Goal: Book appointment/travel/reservation

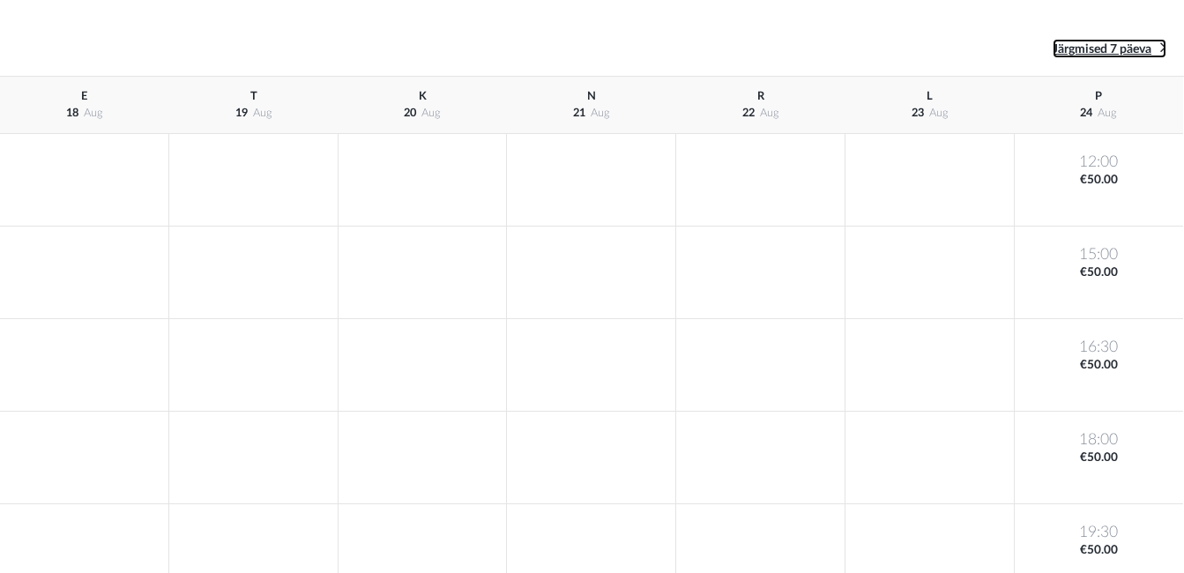
click at [1162, 48] on icon at bounding box center [1163, 47] width 6 height 17
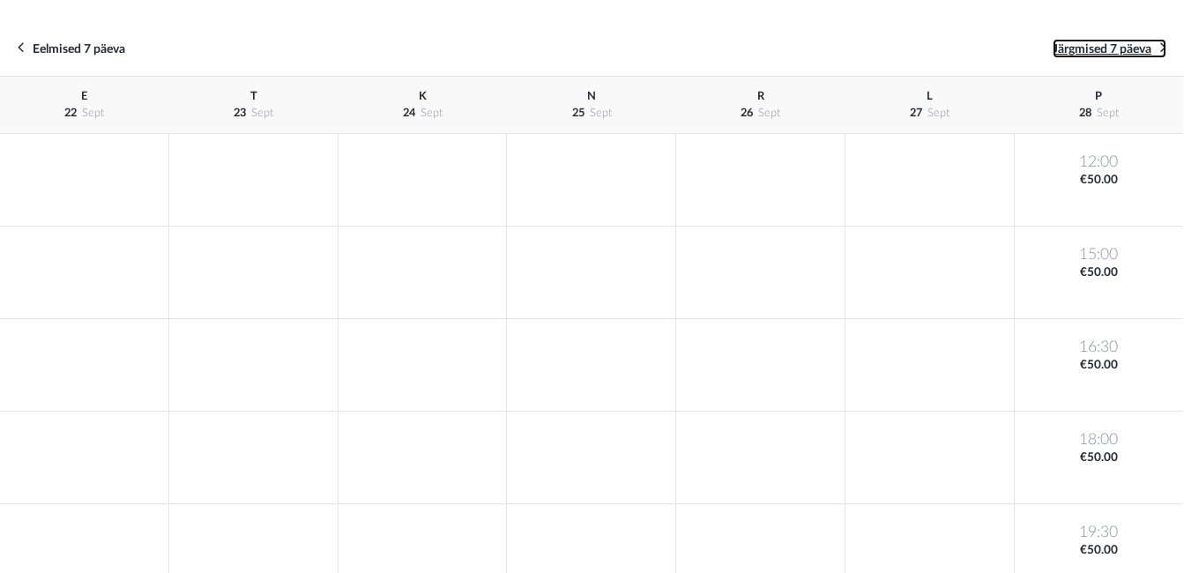
click at [1162, 48] on icon at bounding box center [1163, 47] width 6 height 17
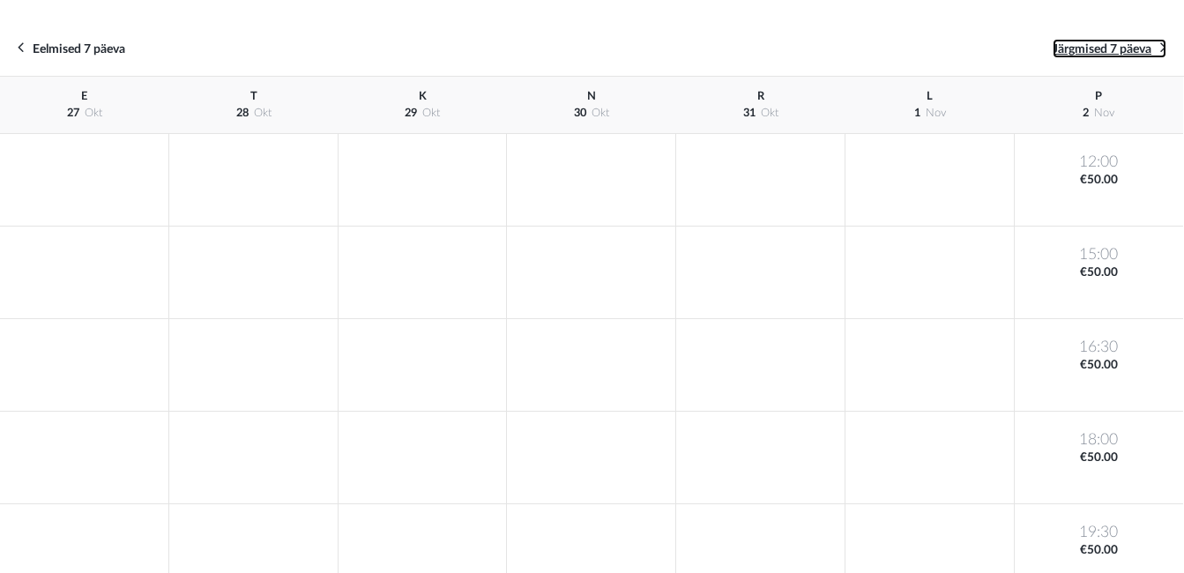
click at [1162, 48] on icon at bounding box center [1163, 47] width 6 height 17
